Goal: Task Accomplishment & Management: Complete application form

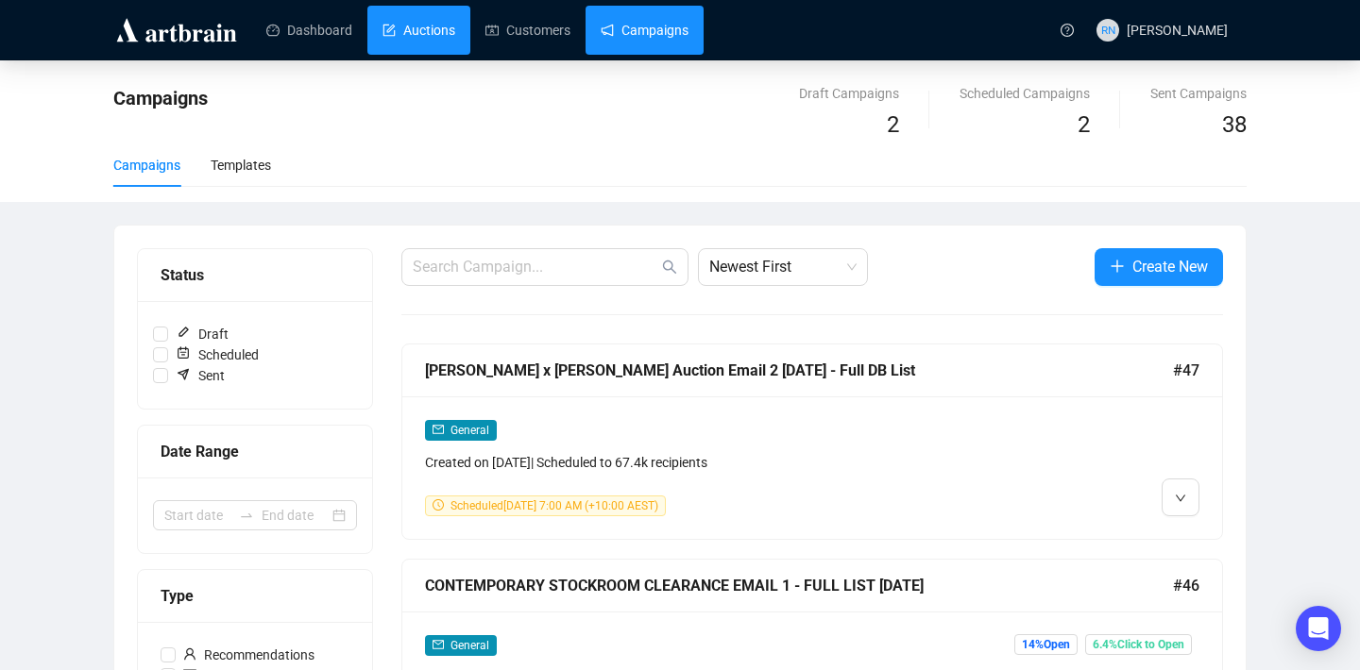
click at [428, 27] on link "Auctions" at bounding box center [418, 30] width 73 height 49
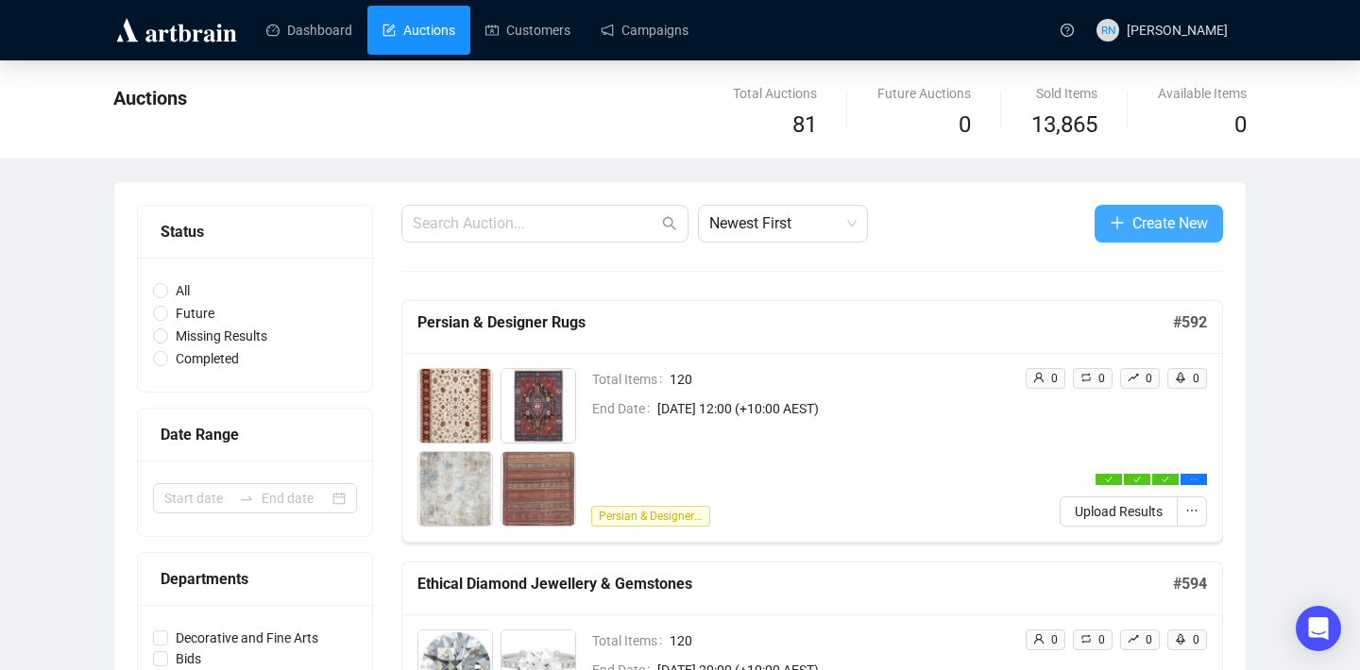
click at [1140, 213] on span "Create New" at bounding box center [1170, 224] width 76 height 24
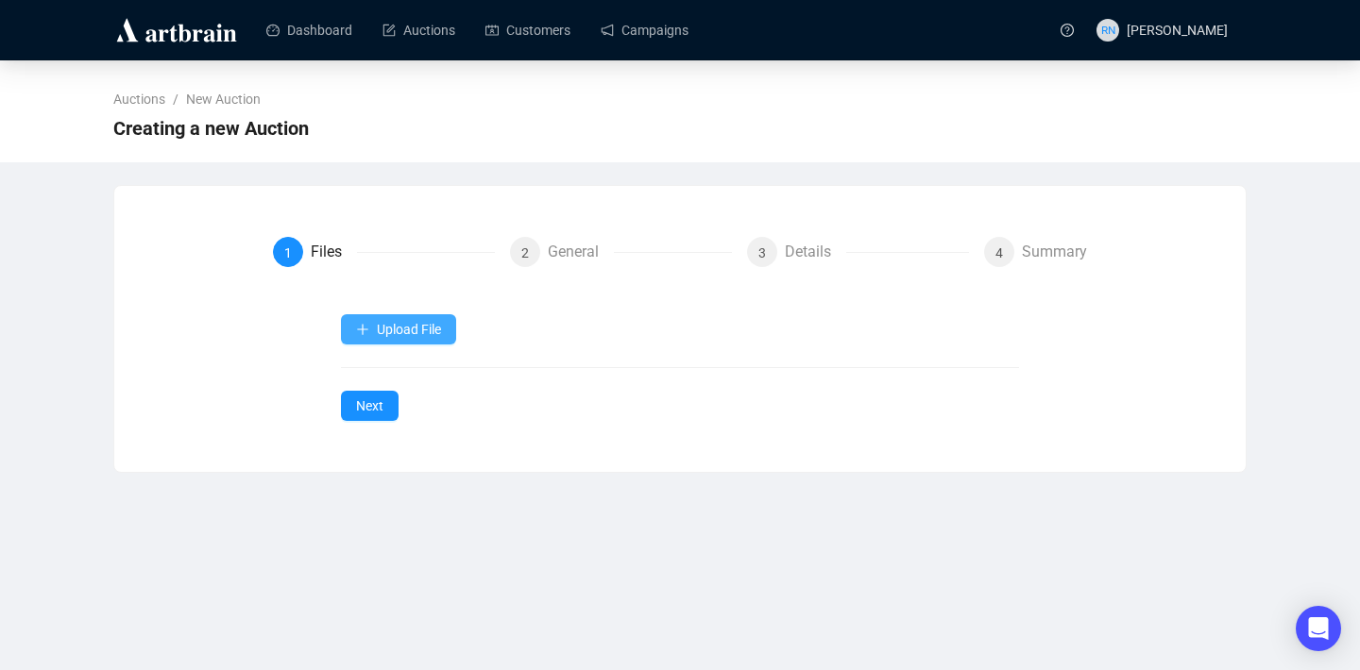
click at [404, 334] on span "Upload File" at bounding box center [409, 329] width 64 height 15
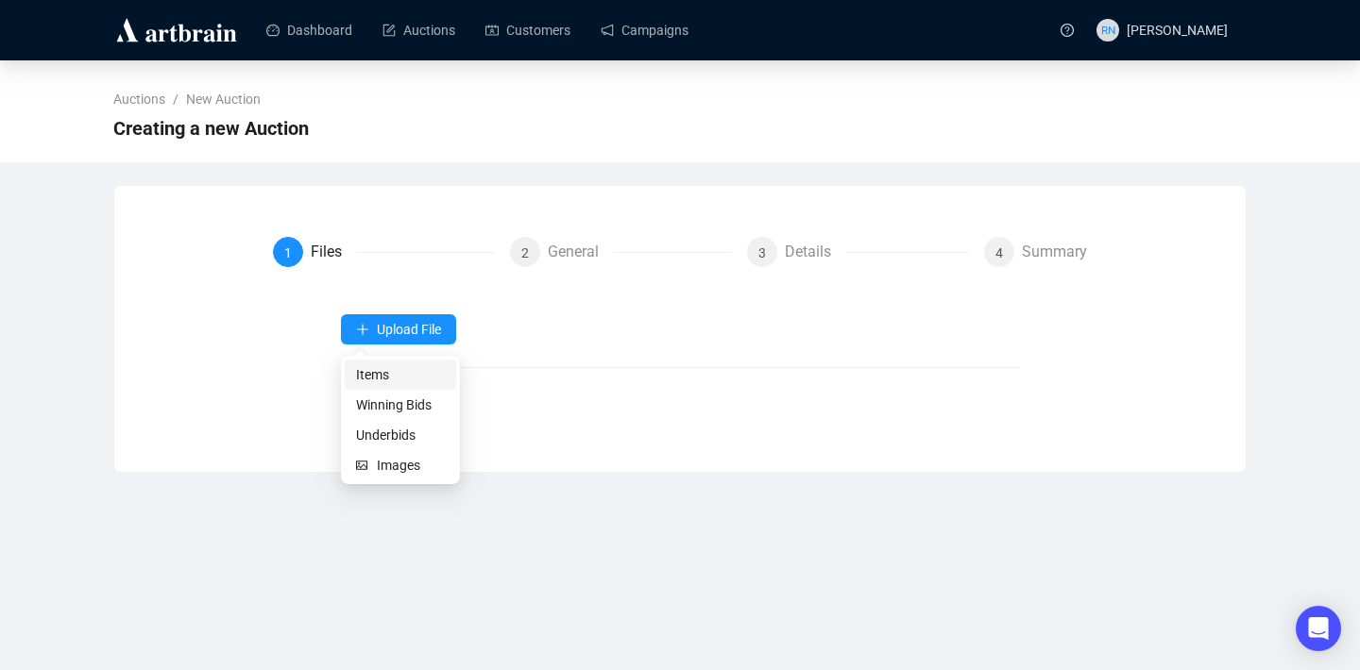
click at [396, 367] on span "Items" at bounding box center [400, 374] width 89 height 21
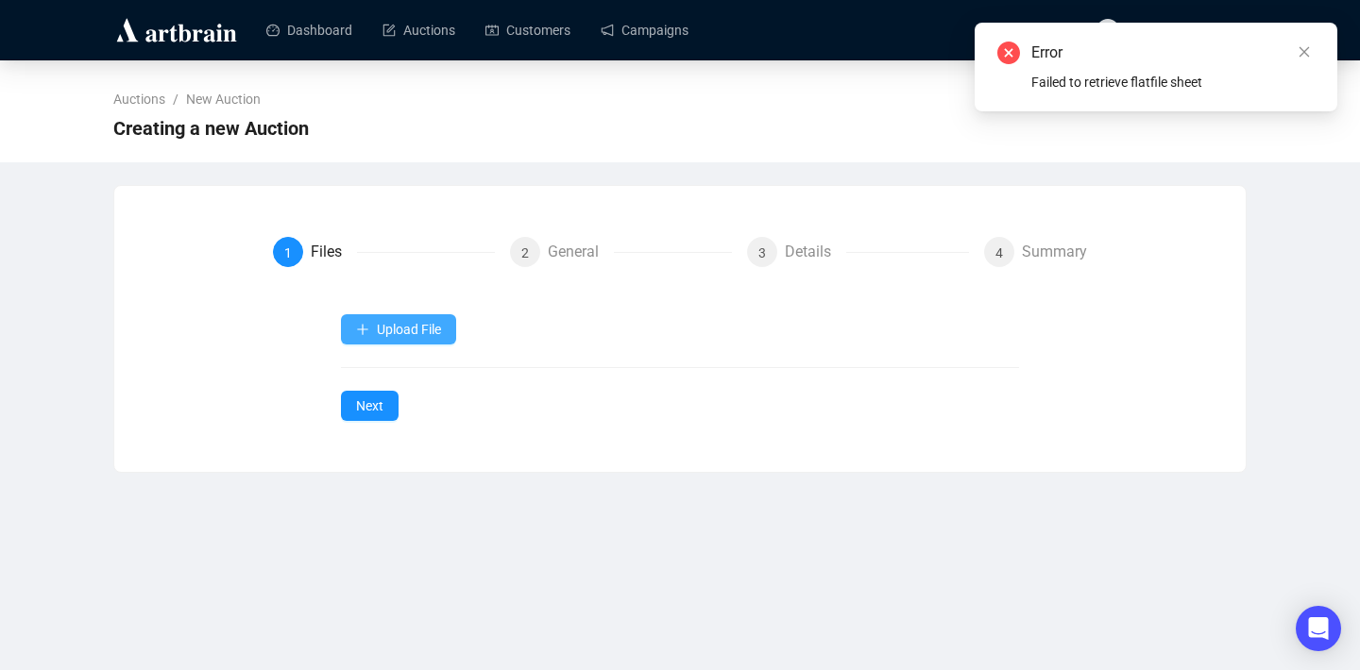
click at [387, 335] on span "Upload File" at bounding box center [409, 329] width 64 height 15
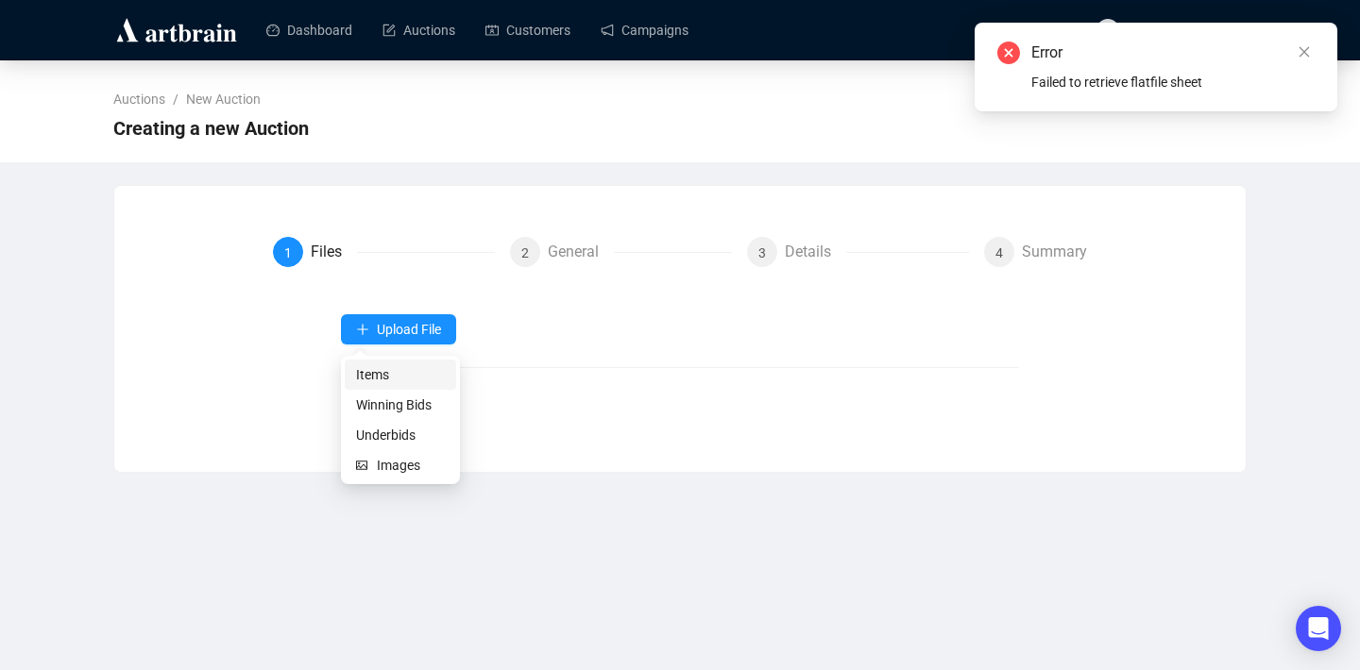
click at [382, 374] on span "Items" at bounding box center [400, 374] width 89 height 21
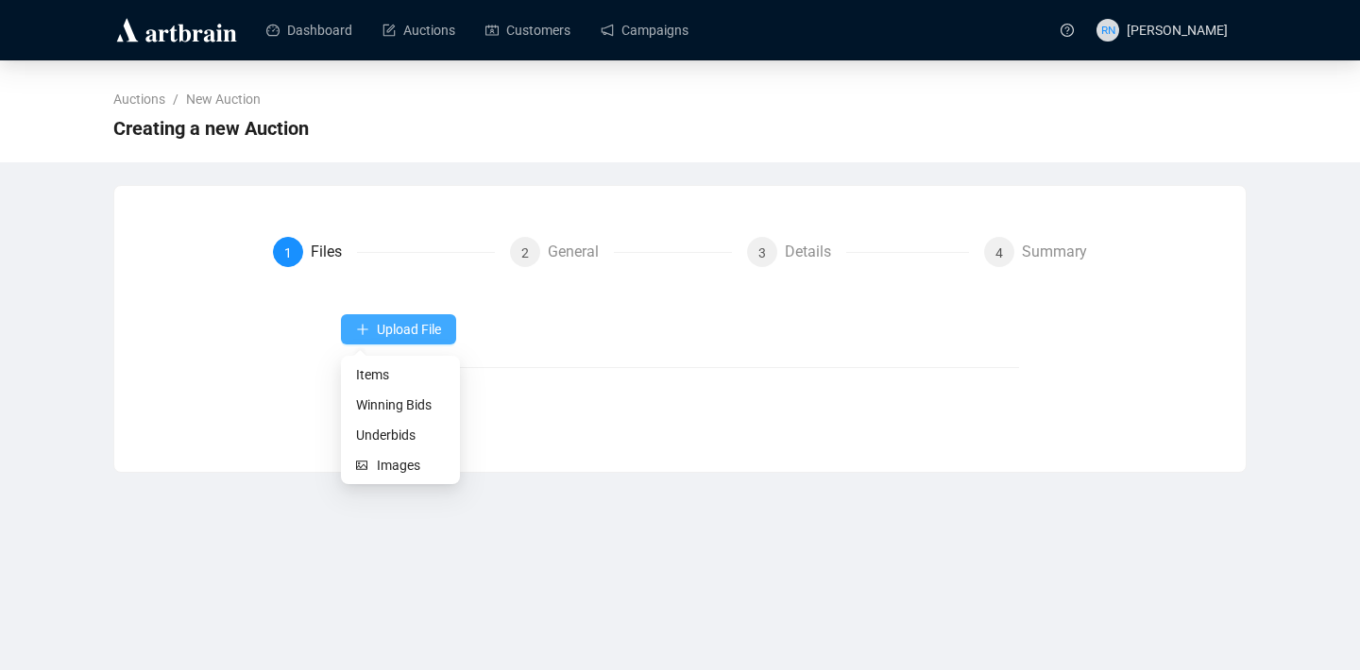
drag, startPoint x: 0, startPoint y: 0, endPoint x: 375, endPoint y: 338, distance: 504.8
click at [375, 338] on button "Upload File" at bounding box center [398, 329] width 115 height 30
click at [375, 377] on span "Items" at bounding box center [400, 374] width 89 height 21
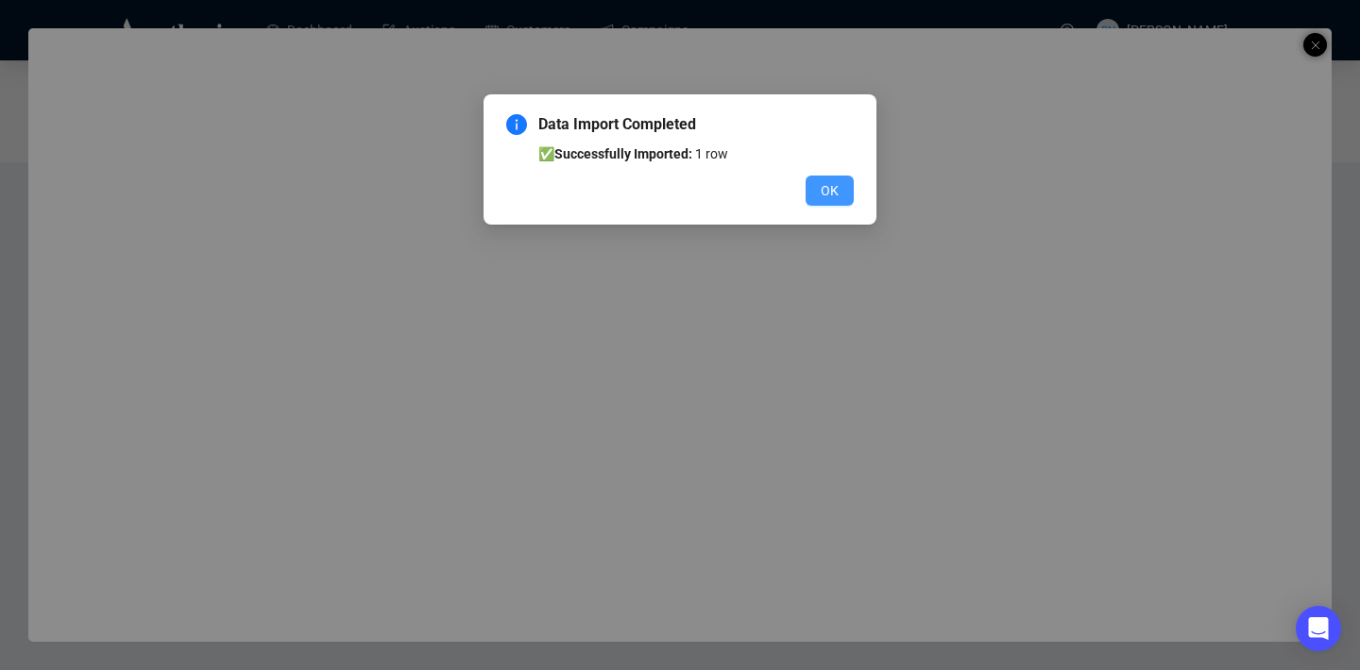
click at [829, 188] on span "OK" at bounding box center [830, 190] width 18 height 21
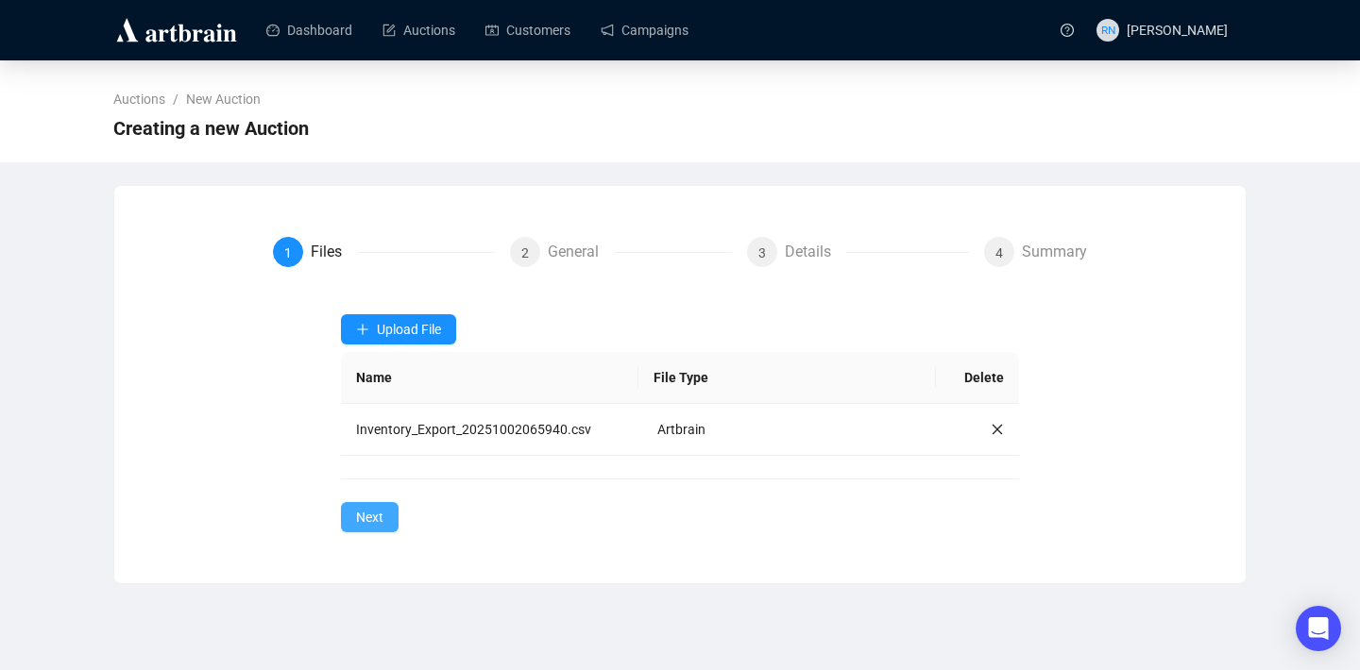
click at [369, 520] on span "Next" at bounding box center [369, 517] width 27 height 21
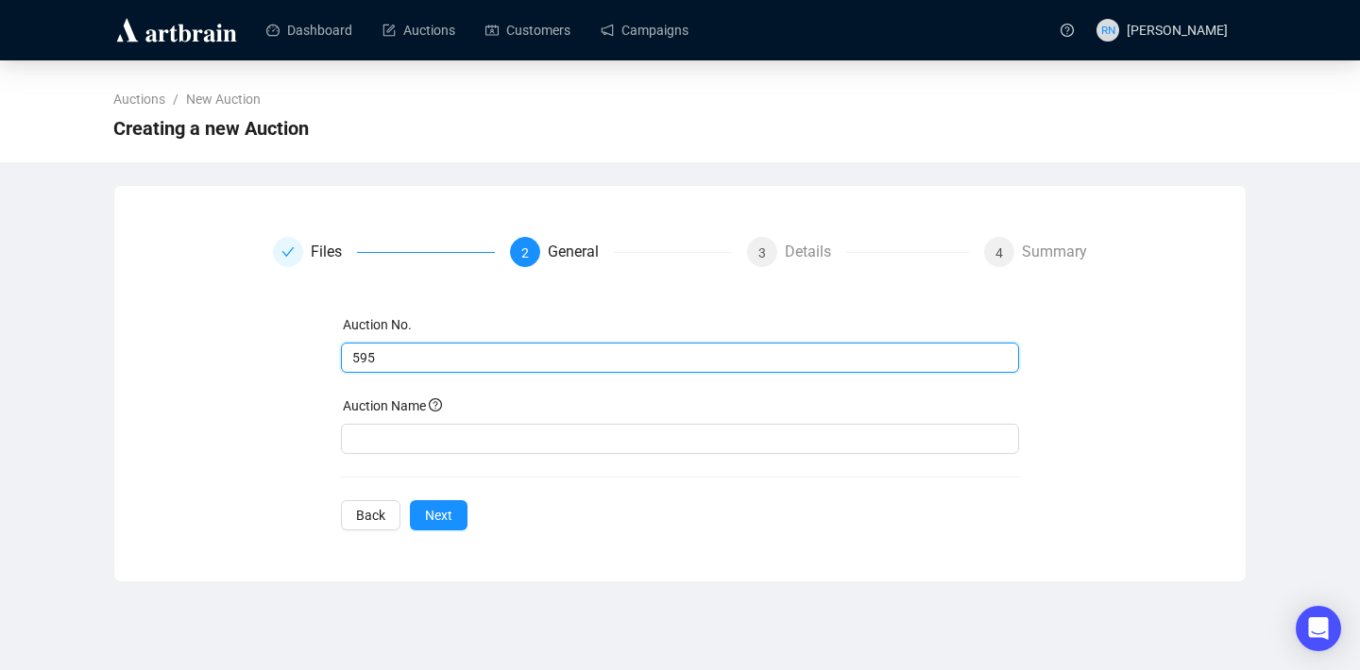
click at [483, 351] on input "595" at bounding box center [678, 357] width 652 height 21
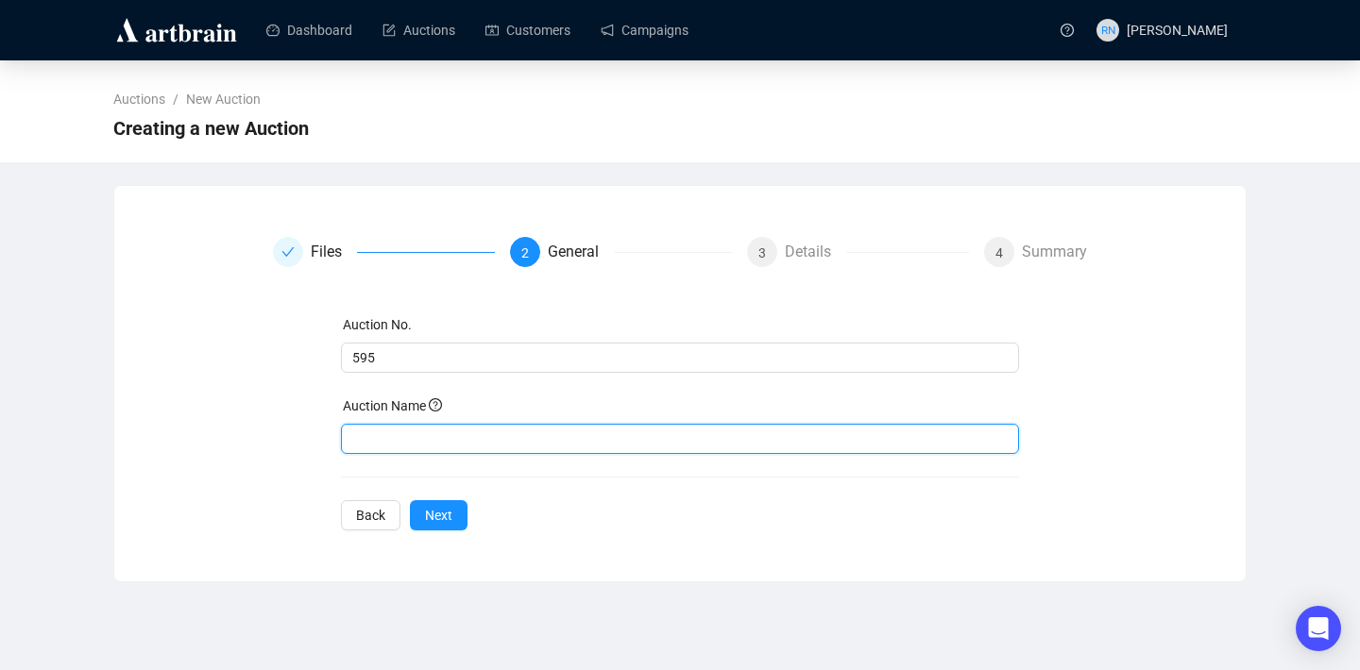
click at [419, 437] on input "text" at bounding box center [680, 439] width 679 height 30
type input "[PERSON_NAME] x [PERSON_NAME] Golf Charity Auction"
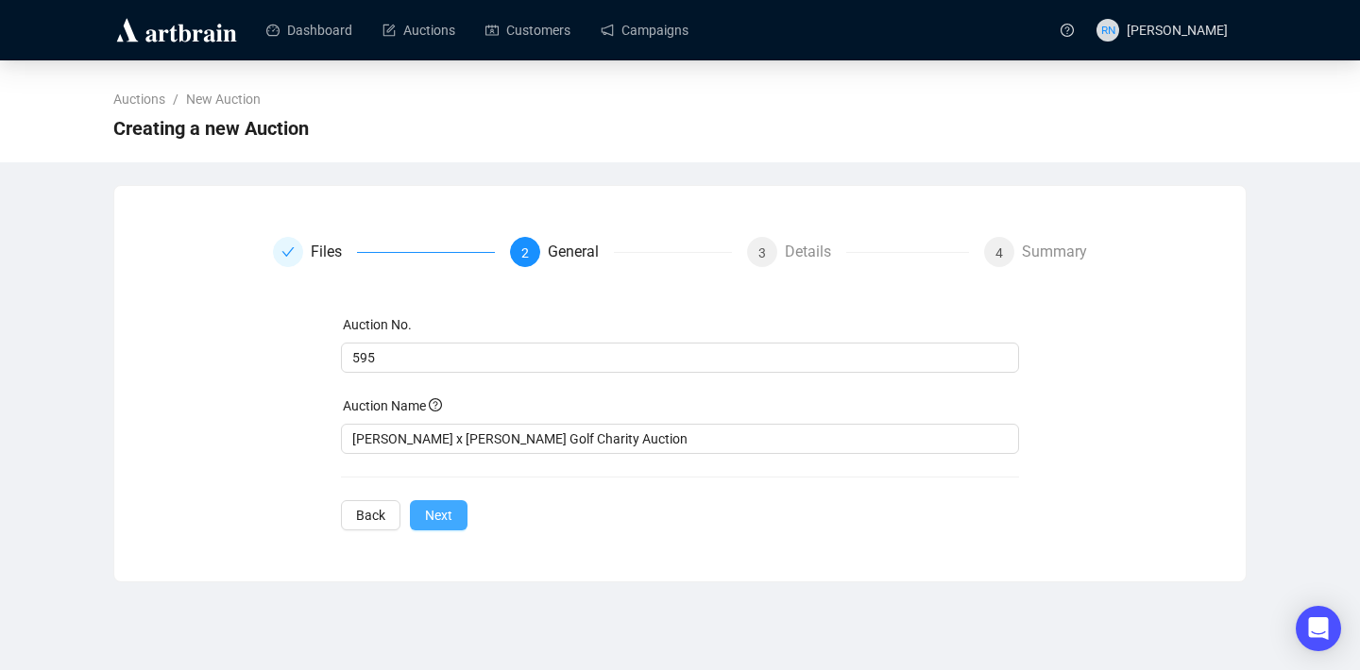
click at [434, 516] on span "Next" at bounding box center [438, 515] width 27 height 21
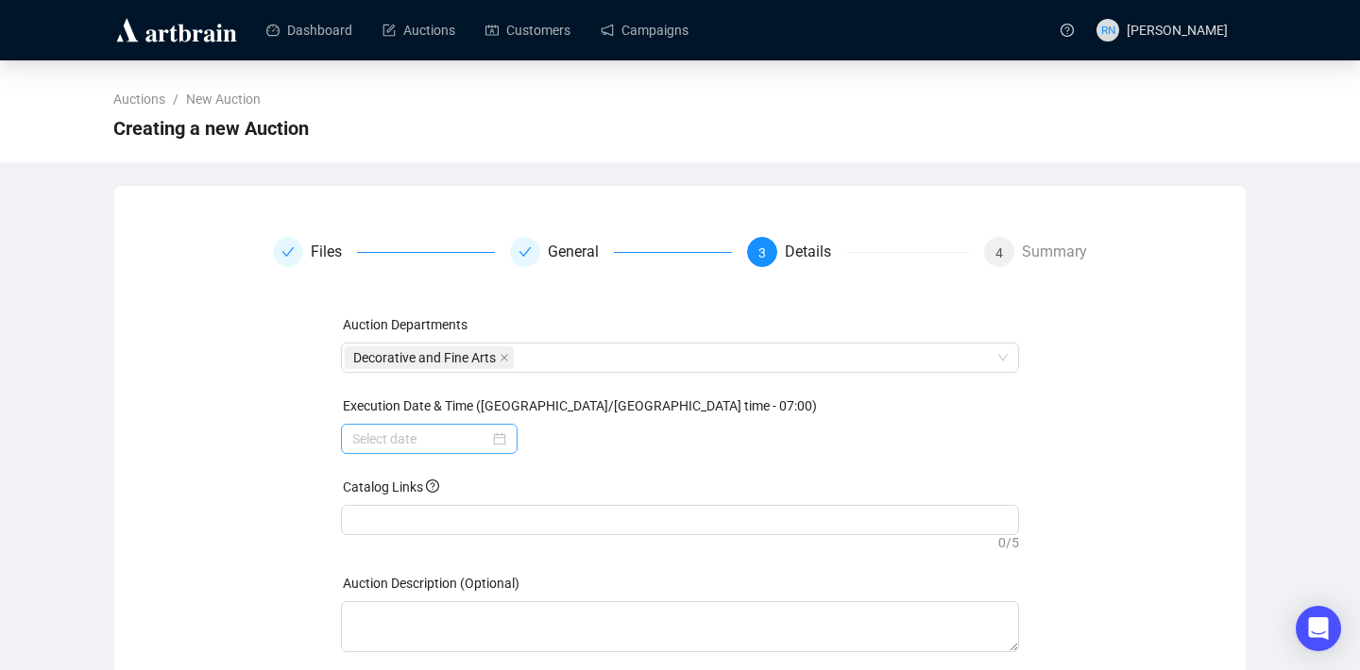
click at [493, 442] on div at bounding box center [429, 439] width 154 height 21
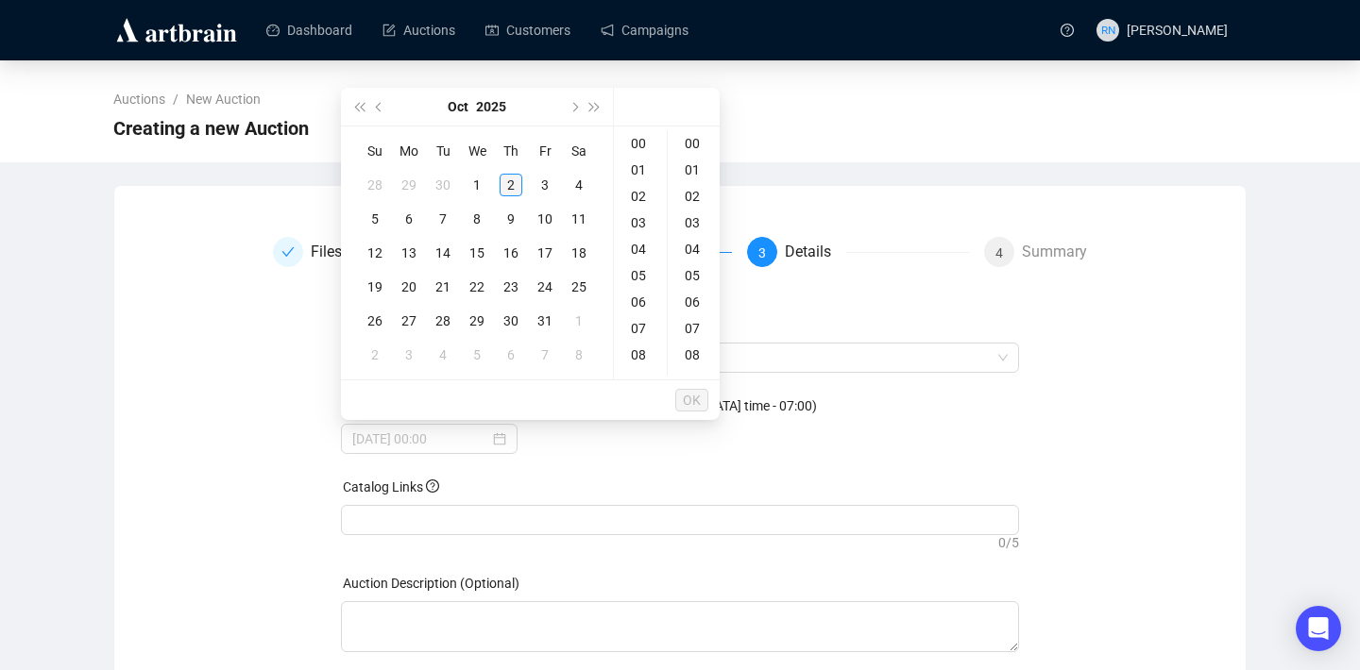
click at [512, 183] on div "2" at bounding box center [511, 185] width 23 height 23
click at [643, 340] on div "09" at bounding box center [640, 346] width 45 height 26
type input "[DATE] 09:00"
click at [689, 404] on span "OK" at bounding box center [692, 400] width 18 height 36
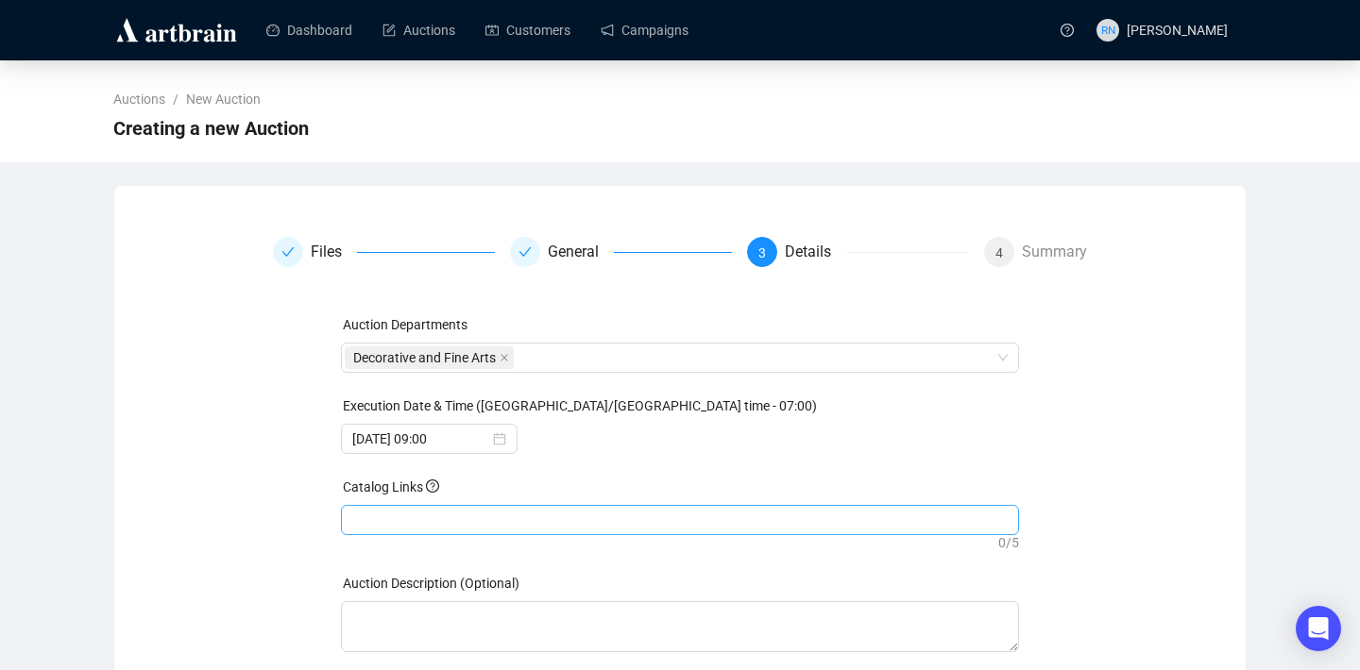
click at [435, 529] on div at bounding box center [680, 520] width 671 height 26
paste input "[URL][DOMAIN_NAME][PERSON_NAME][PERSON_NAME]"
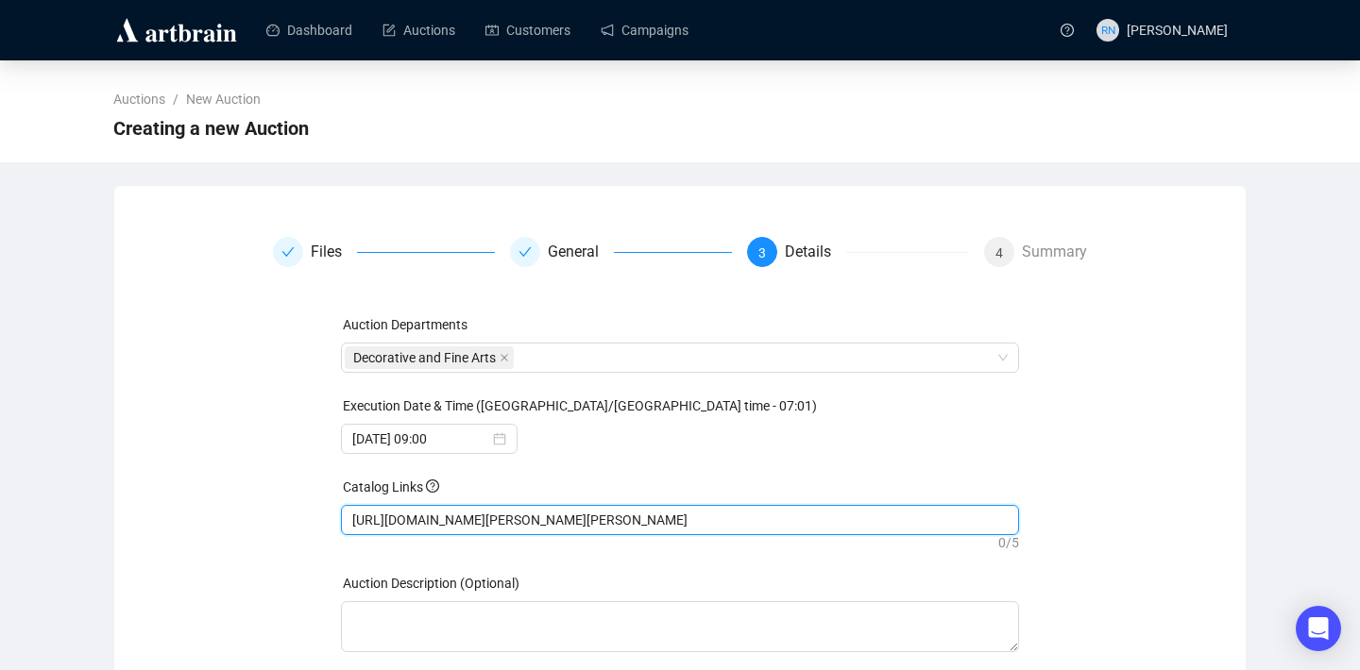
scroll to position [110, 0]
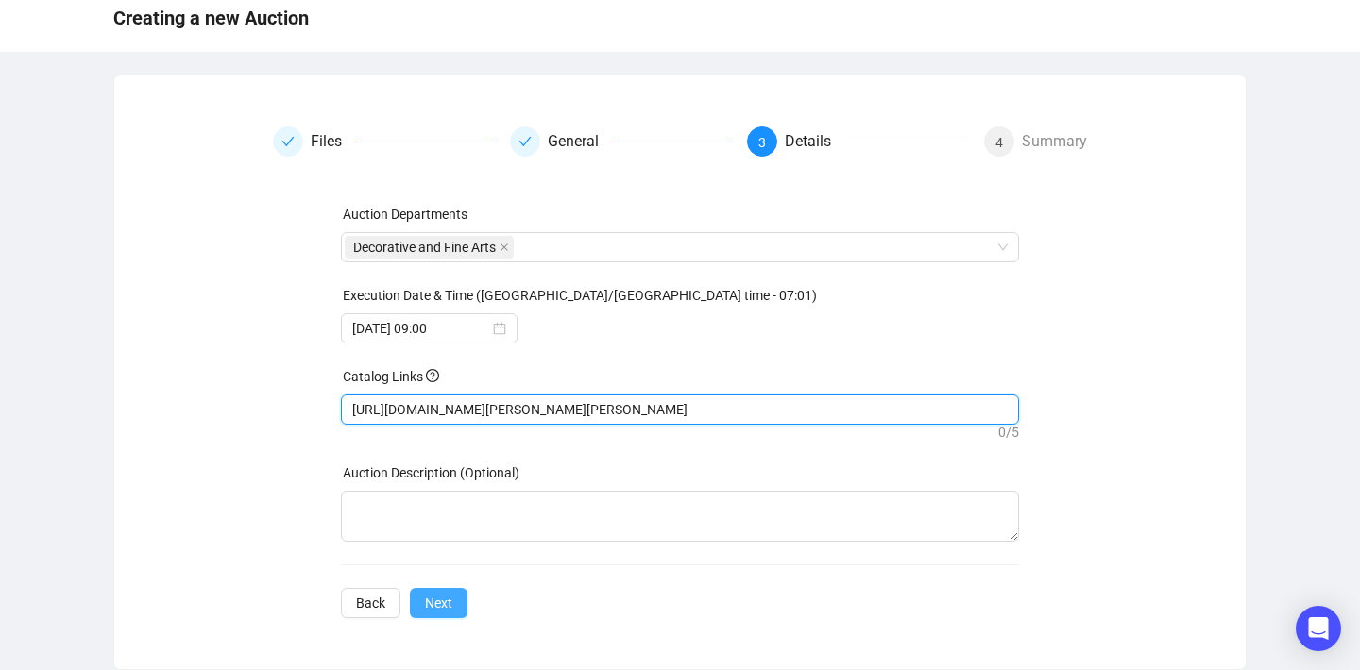
type input "[URL][DOMAIN_NAME][PERSON_NAME][PERSON_NAME]"
click at [455, 600] on button "Next" at bounding box center [439, 603] width 58 height 30
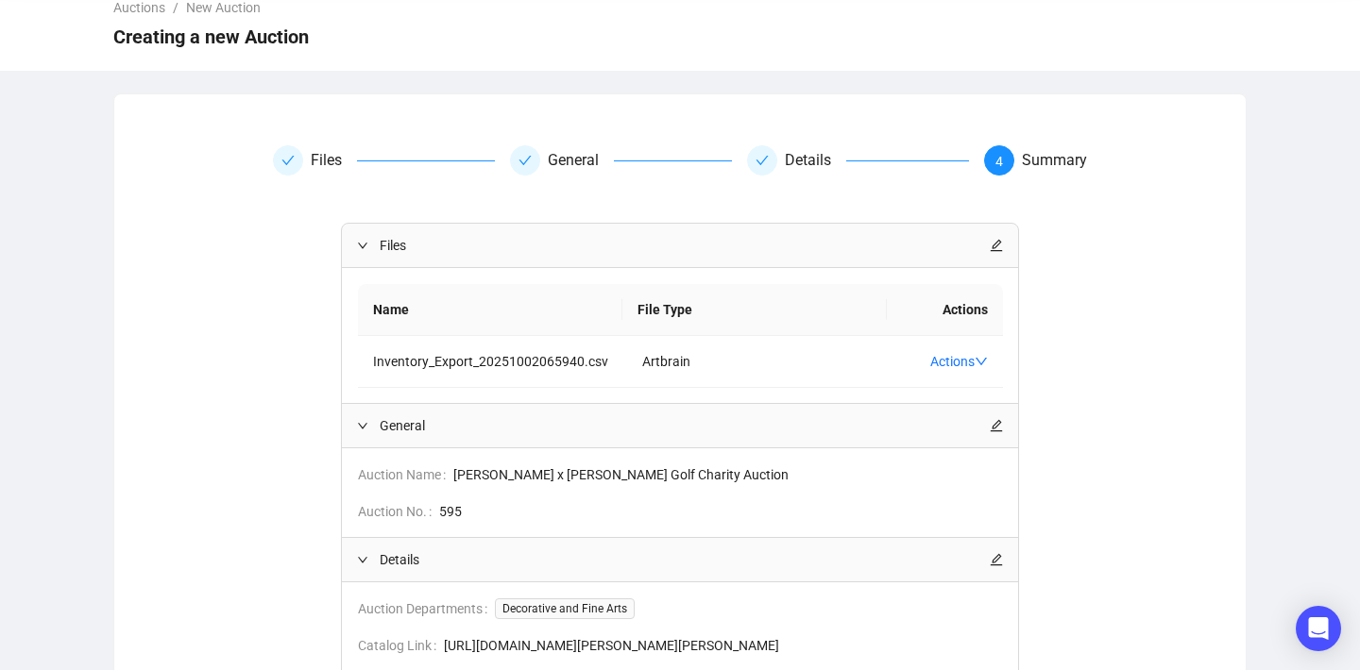
scroll to position [325, 0]
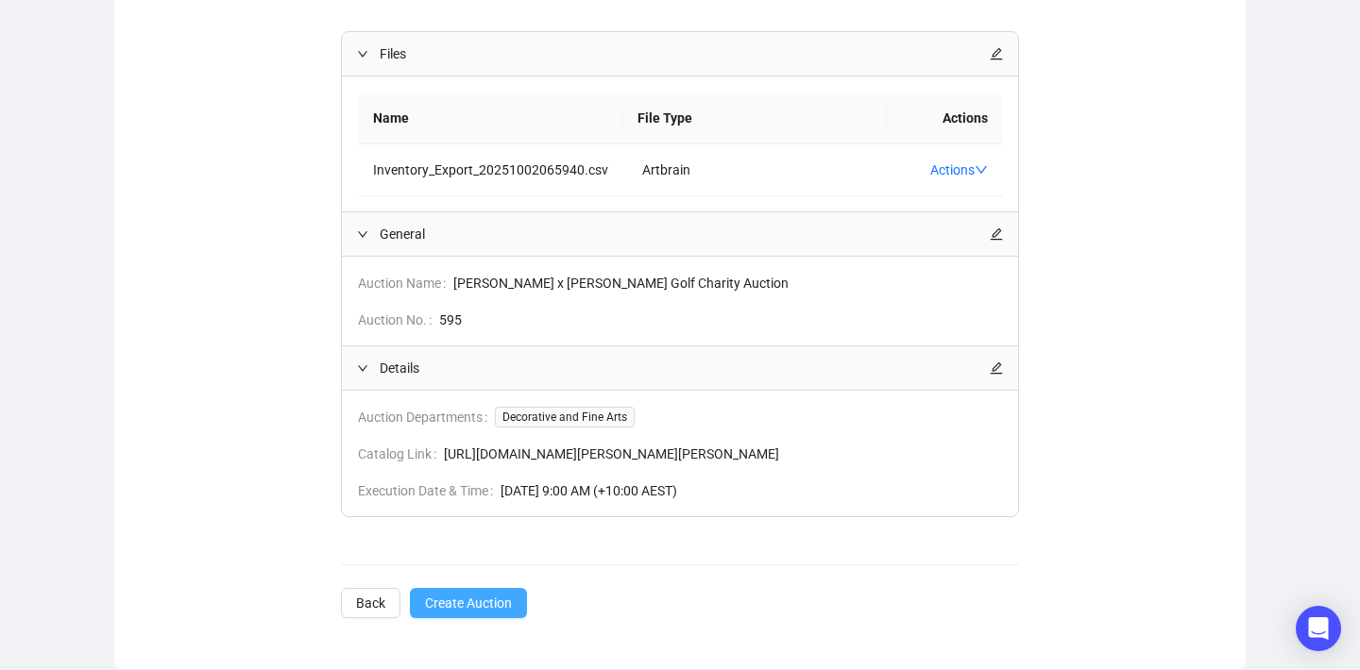
click at [483, 604] on span "Create Auction" at bounding box center [468, 603] width 87 height 21
